Goal: Register for event/course

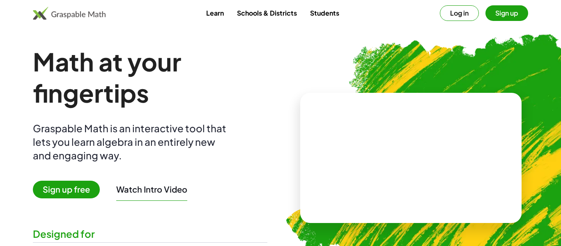
click at [502, 14] on button "Sign up" at bounding box center [506, 13] width 43 height 16
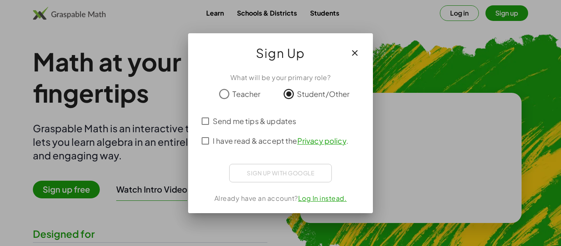
click at [274, 121] on span "Send me tips & updates" at bounding box center [254, 120] width 83 height 11
click at [275, 139] on span "I have read & accept the Privacy policy ." at bounding box center [280, 140] width 135 height 11
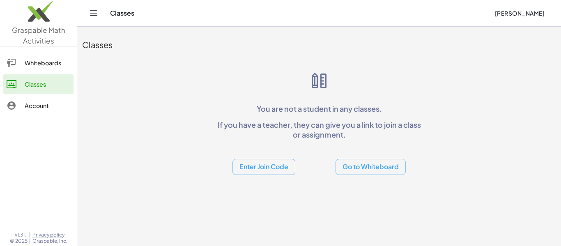
click at [247, 171] on button "Enter Join Code" at bounding box center [263, 167] width 63 height 16
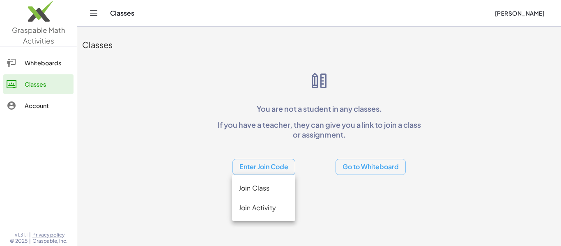
click at [252, 184] on div "Join Class" at bounding box center [263, 188] width 50 height 10
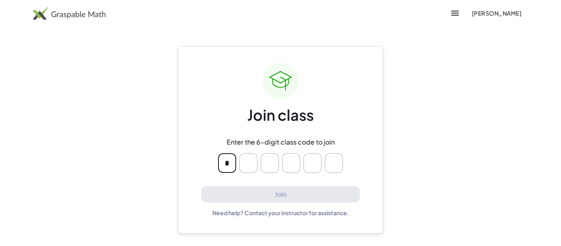
type input "*"
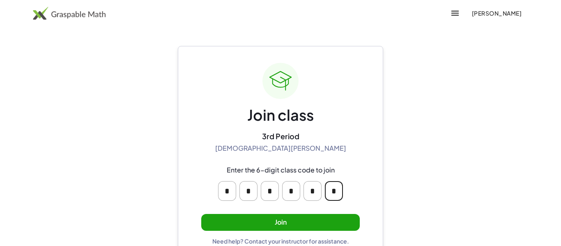
type input "*"
click at [247, 218] on button "Join" at bounding box center [280, 222] width 158 height 17
